Goal: Task Accomplishment & Management: Manage account settings

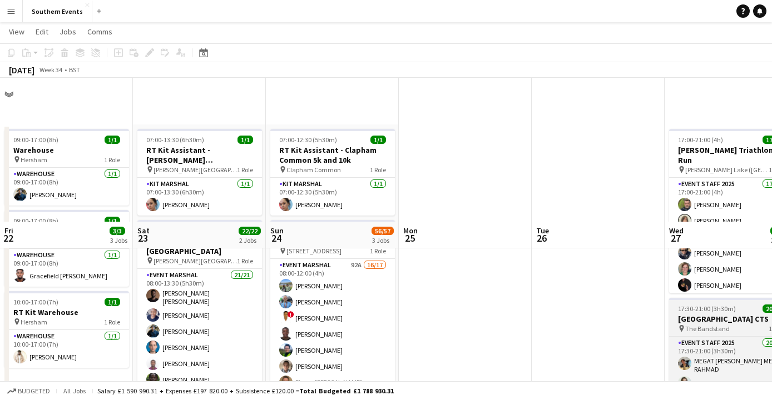
click at [669, 298] on app-job-card "17:30-21:00 (3h30m) 20/20 [GEOGRAPHIC_DATA] CTS pin The Bandstand 1 Role Event …" at bounding box center [731, 380] width 125 height 165
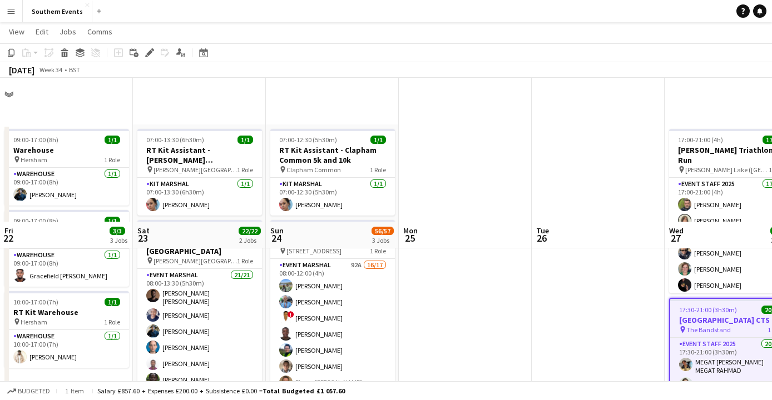
click at [679, 306] on span "17:30-21:00 (3h30m)" at bounding box center [708, 310] width 58 height 8
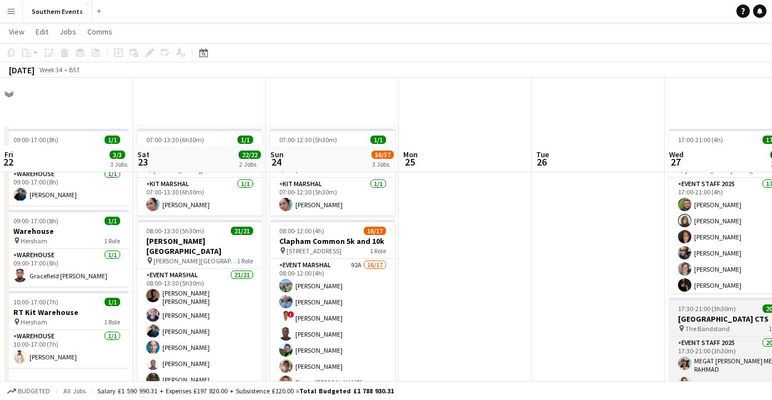
click at [669, 314] on h3 "[GEOGRAPHIC_DATA] CTS" at bounding box center [731, 319] width 125 height 10
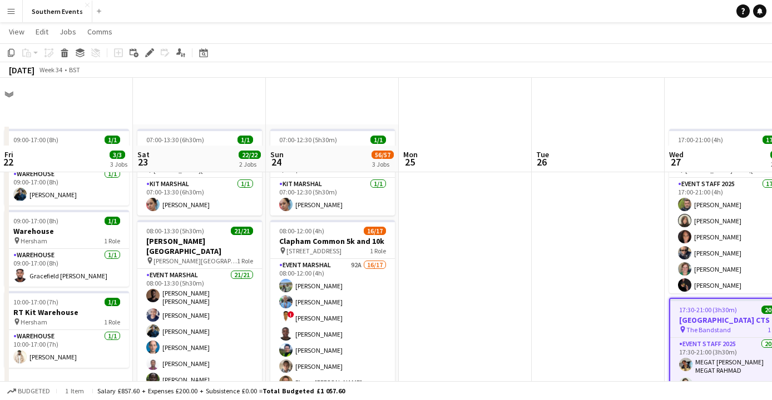
click at [686, 326] on span "The Bandstand" at bounding box center [708, 330] width 44 height 8
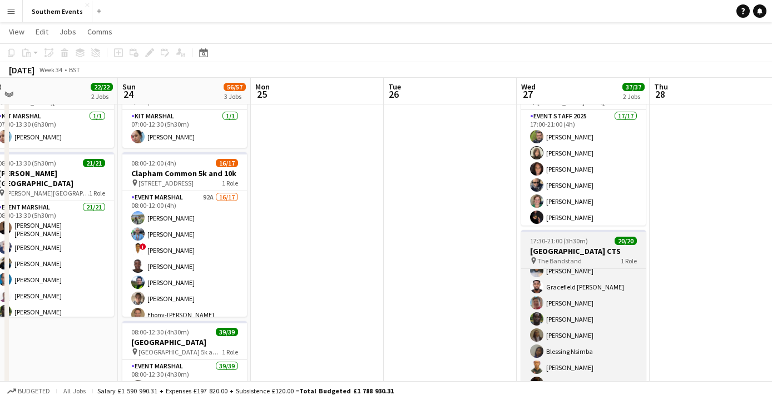
scroll to position [170, 0]
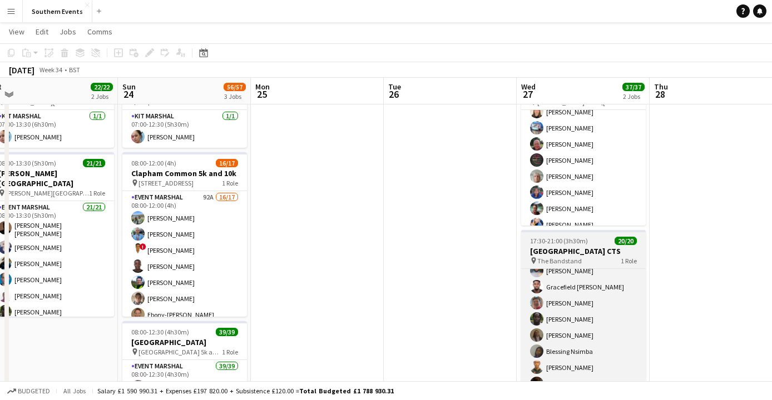
click at [585, 255] on h3 "[GEOGRAPHIC_DATA] CTS" at bounding box center [583, 251] width 125 height 10
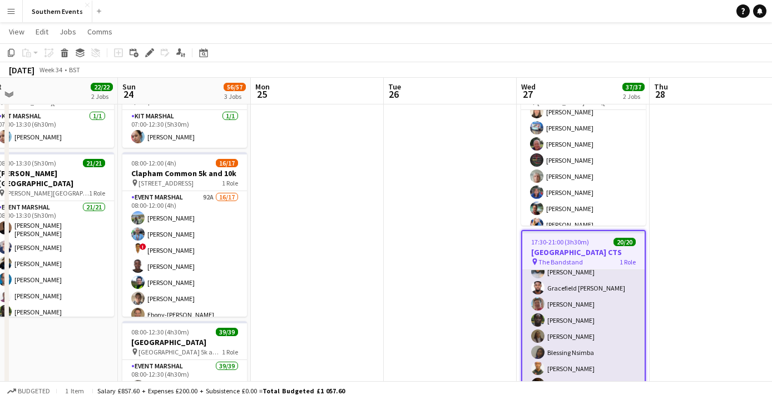
scroll to position [123, 0]
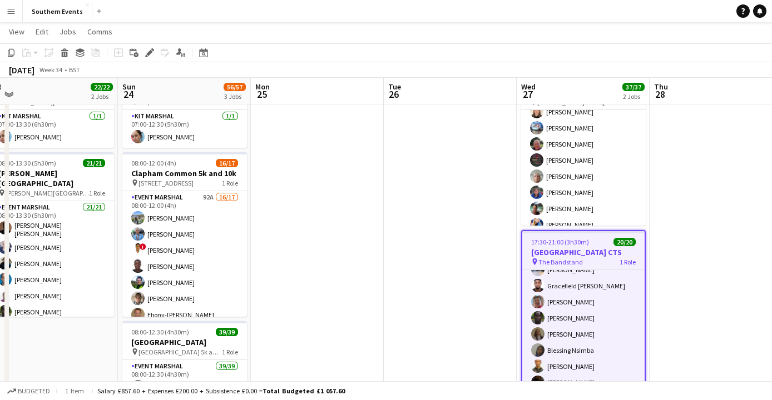
click at [583, 260] on div "pin The Bandstand 1 Role" at bounding box center [583, 261] width 122 height 9
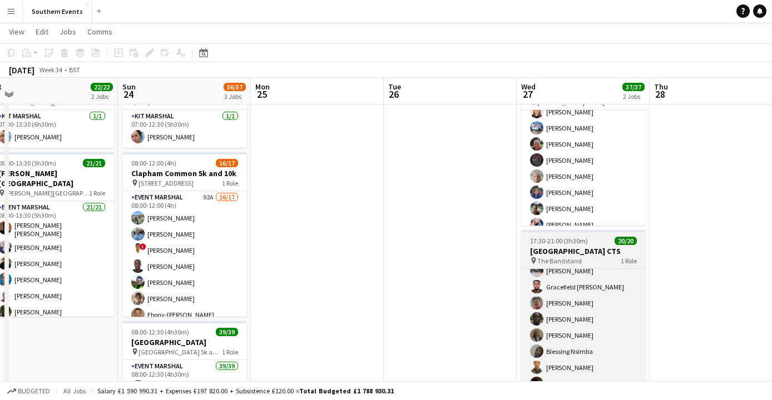
scroll to position [222, 0]
click at [583, 260] on div "pin The Bandstand 1 Role" at bounding box center [583, 260] width 125 height 9
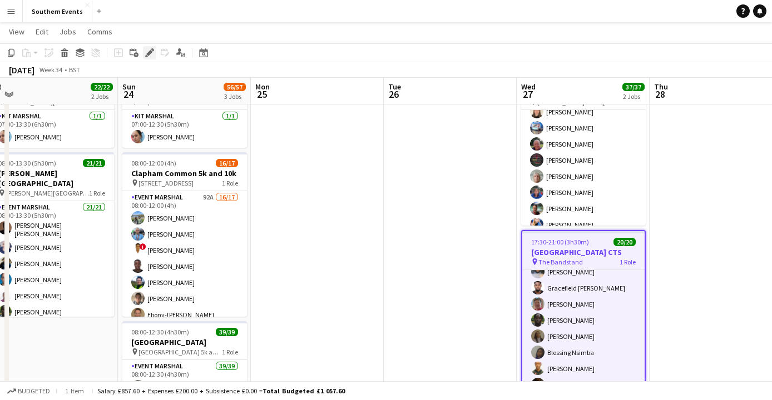
click at [146, 54] on icon "Edit" at bounding box center [149, 52] width 9 height 9
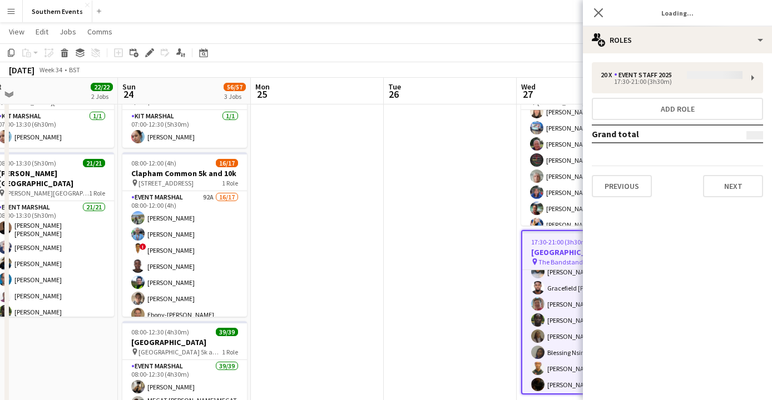
click at [668, 73] on div "20 x Event Staff 2025 17:30-21:00 (3h30m) Add role Grand total Previous Next" at bounding box center [677, 129] width 189 height 135
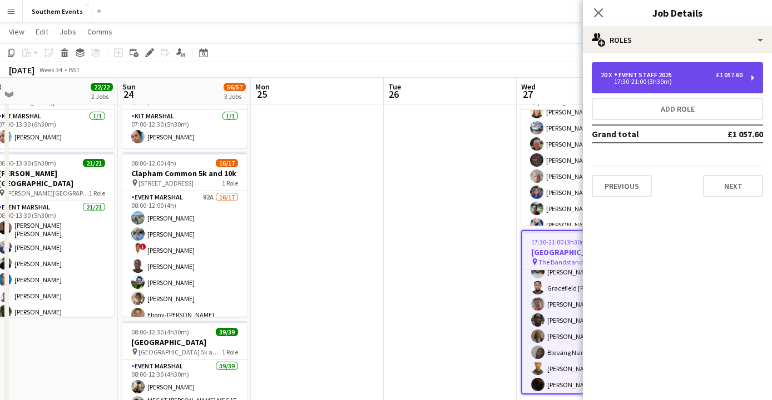
click at [750, 77] on div "20 x Event Staff 2025 £1 057.60 17:30-21:00 (3h30m)" at bounding box center [677, 77] width 171 height 31
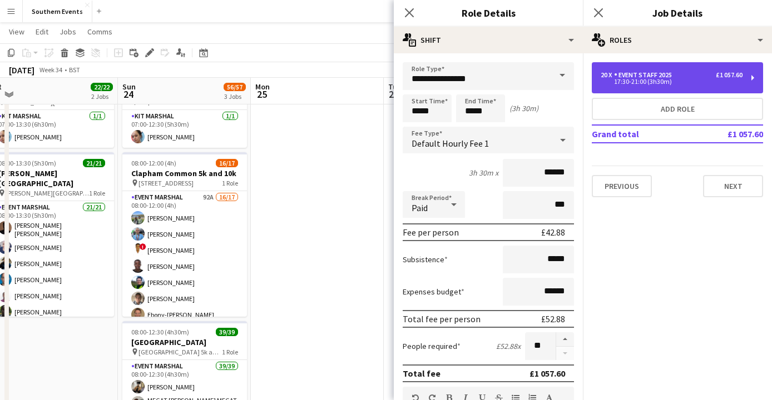
click at [750, 77] on div "20 x Event Staff 2025 £1 057.60 17:30-21:00 (3h30m)" at bounding box center [677, 77] width 171 height 31
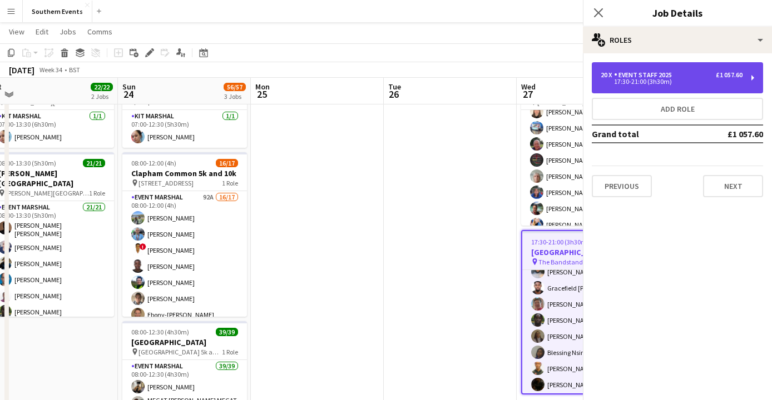
click at [750, 77] on div "20 x Event Staff 2025 £1 057.60 17:30-21:00 (3h30m)" at bounding box center [677, 77] width 171 height 31
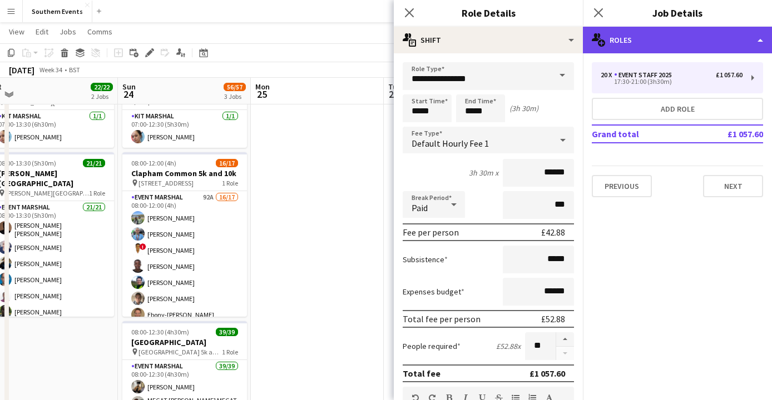
click at [728, 48] on div "multiple-users-add Roles" at bounding box center [677, 40] width 189 height 27
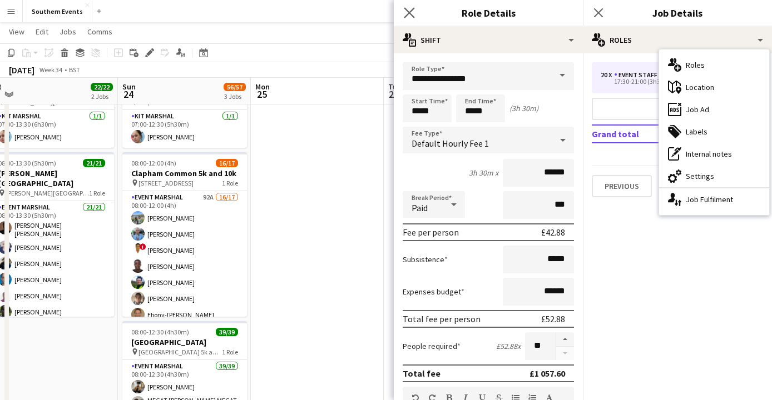
click at [403, 6] on app-icon "Close pop-in" at bounding box center [409, 13] width 16 height 16
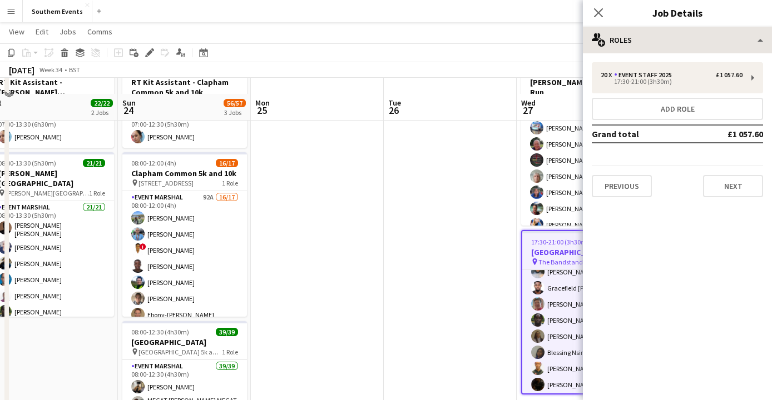
scroll to position [84, 0]
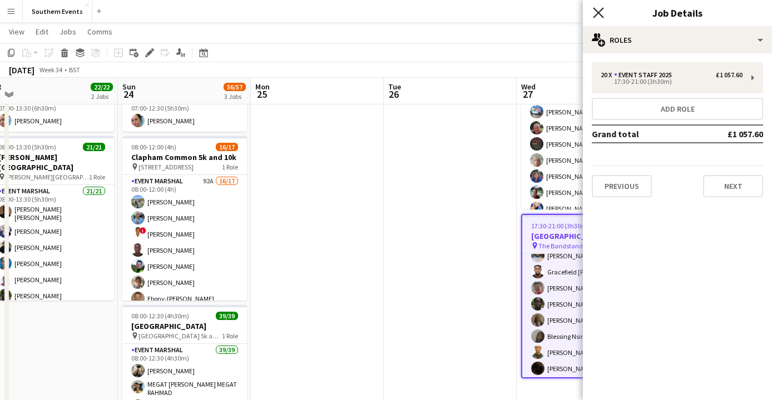
click at [594, 16] on icon "Close pop-in" at bounding box center [598, 12] width 11 height 11
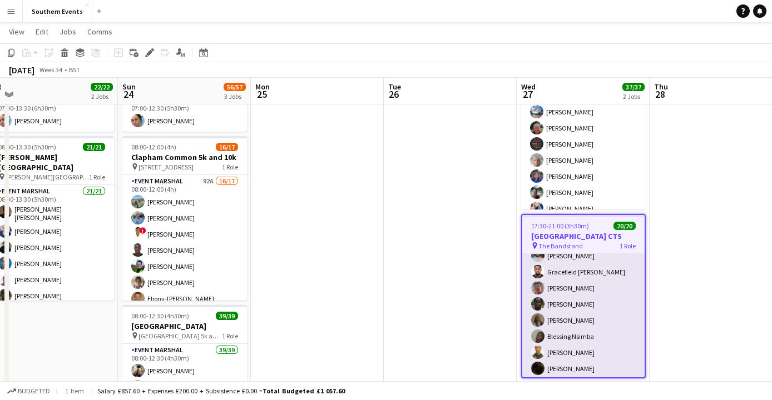
click at [555, 287] on app-card-role "Event Staff 2025 20/20 17:30-21:00 (3h30m) [PERSON_NAME] [PERSON_NAME] [PERSON_…" at bounding box center [583, 205] width 122 height 347
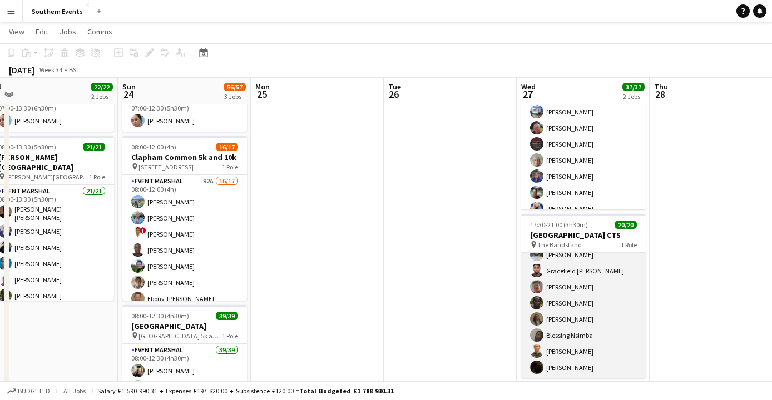
click at [572, 324] on app-card-role "Event Staff 2025 20/20 17:30-21:00 (3h30m) [PERSON_NAME] [PERSON_NAME] [PERSON_…" at bounding box center [583, 204] width 125 height 347
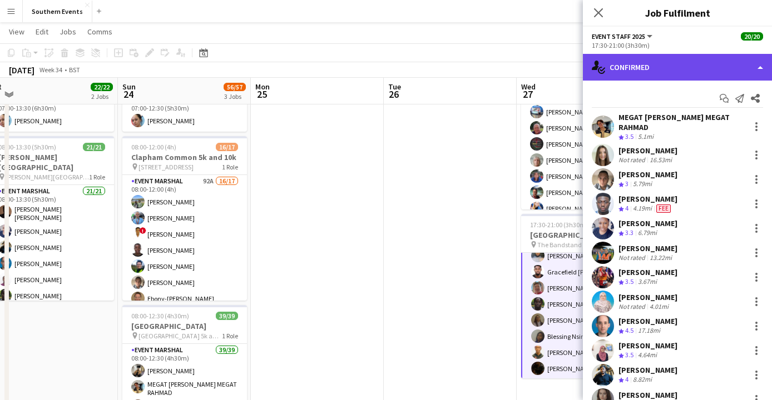
click at [648, 61] on div "single-neutral-actions-check-2 Confirmed" at bounding box center [677, 67] width 189 height 27
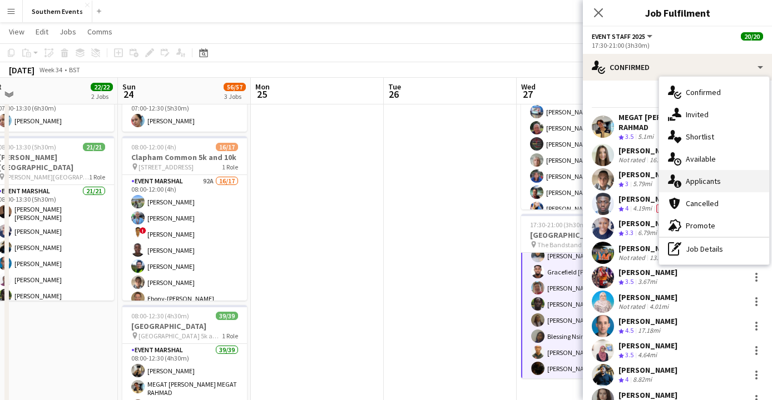
click at [707, 187] on div "single-neutral-actions-information Applicants" at bounding box center [714, 181] width 110 height 22
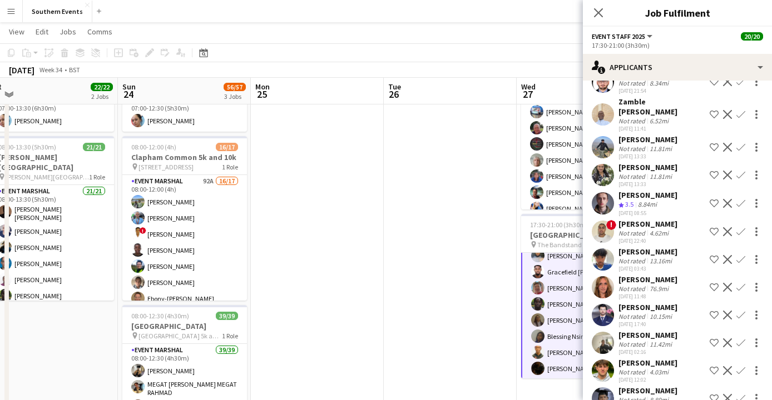
scroll to position [2300, 0]
click at [595, 12] on icon "Close pop-in" at bounding box center [598, 12] width 11 height 11
